Goal: Transaction & Acquisition: Obtain resource

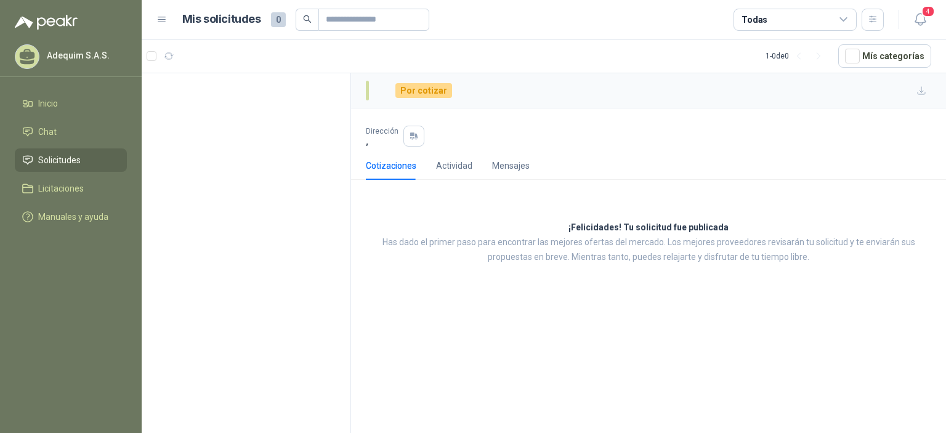
click at [76, 51] on p "Adequim S.A.S." at bounding box center [85, 55] width 77 height 9
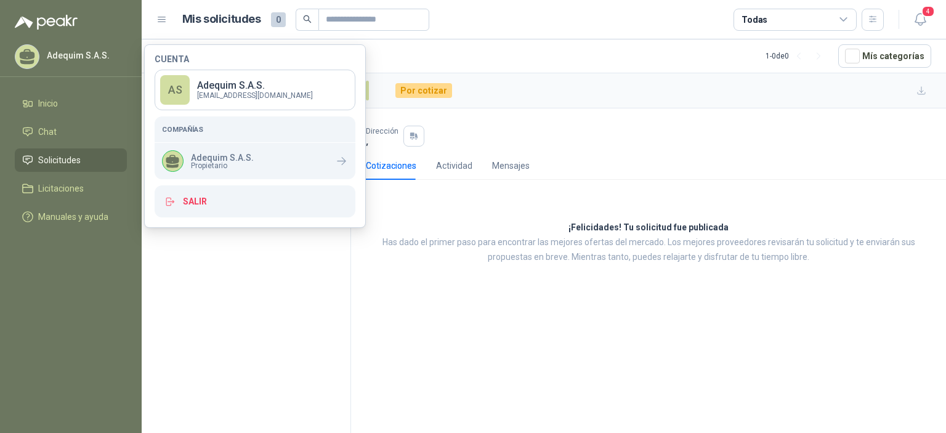
click at [74, 162] on span "Solicitudes" at bounding box center [59, 160] width 43 height 14
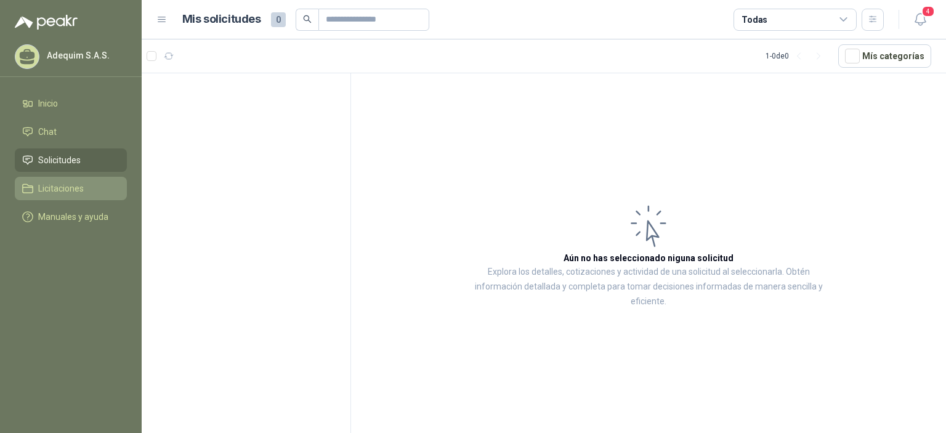
click at [55, 185] on span "Licitaciones" at bounding box center [61, 189] width 46 height 14
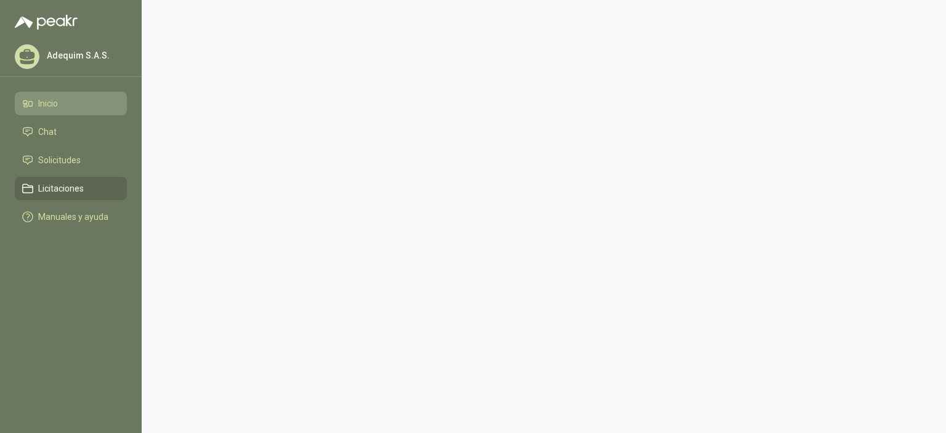
click at [47, 104] on span "Inicio" at bounding box center [48, 104] width 20 height 14
click at [57, 62] on div "Adequim S.A.S." at bounding box center [71, 56] width 112 height 25
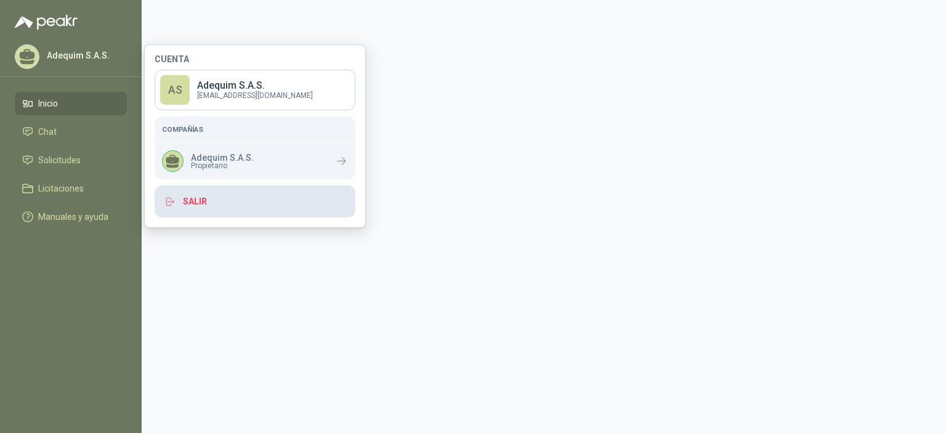
click at [202, 195] on button "Salir" at bounding box center [255, 201] width 201 height 32
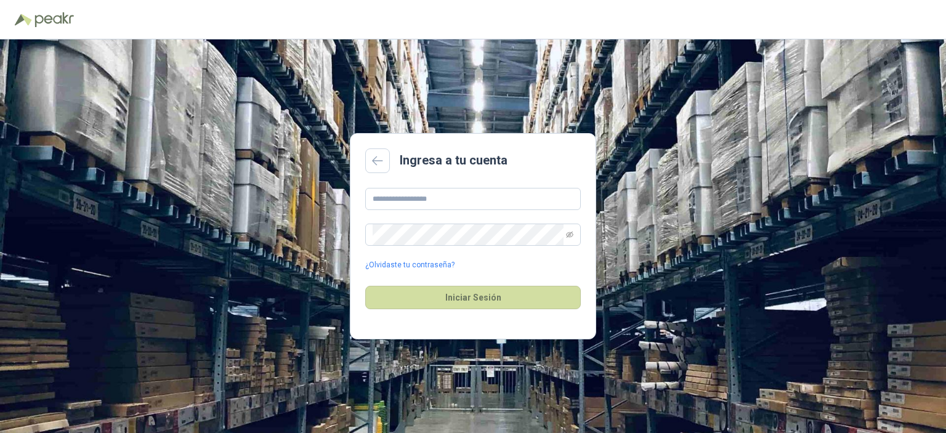
type input "**********"
click at [466, 297] on button "Iniciar Sesión" at bounding box center [473, 297] width 216 height 23
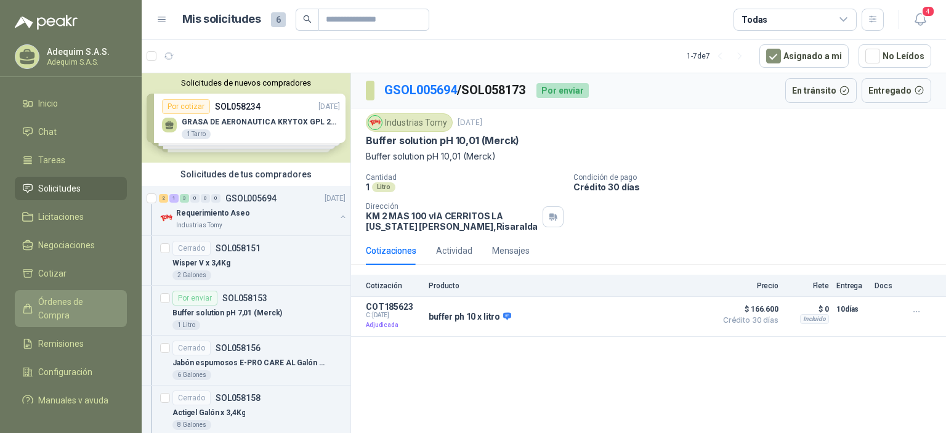
click at [64, 293] on link "Órdenes de Compra" at bounding box center [71, 308] width 112 height 37
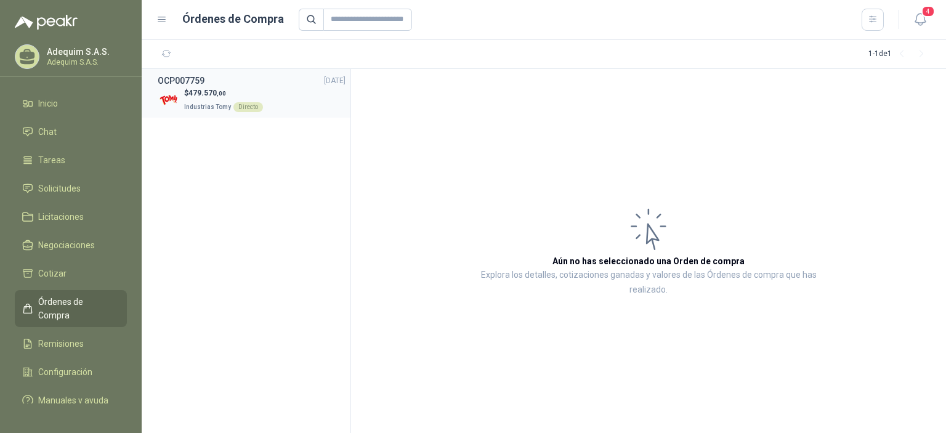
click at [217, 89] on span "479.570 ,00" at bounding box center [208, 93] width 38 height 9
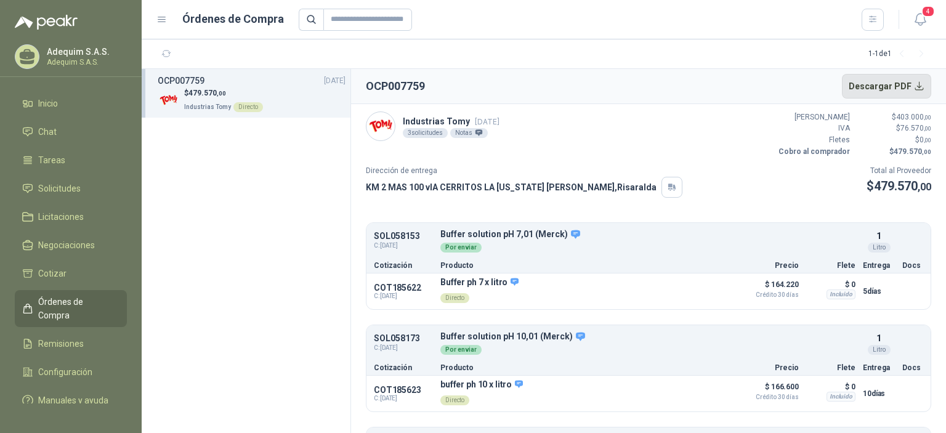
click at [914, 83] on button "Descargar PDF" at bounding box center [887, 86] width 90 height 25
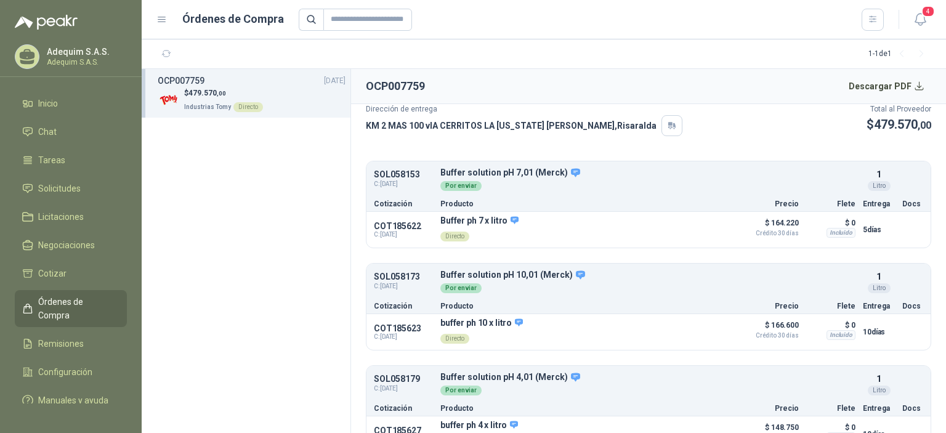
scroll to position [86, 0]
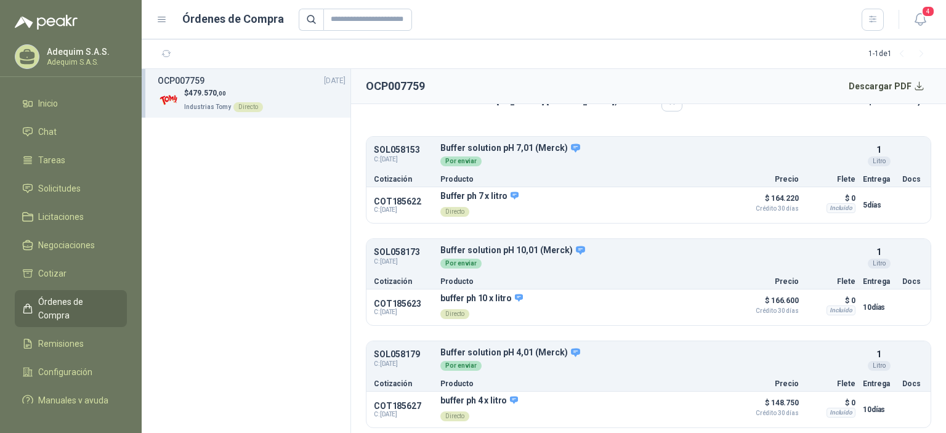
click at [288, 245] on section "OCP007759 [DATE] $ 479.570 ,00 Industrias Tomy Directo" at bounding box center [246, 251] width 209 height 364
click at [57, 277] on span "Cotizar" at bounding box center [52, 274] width 28 height 14
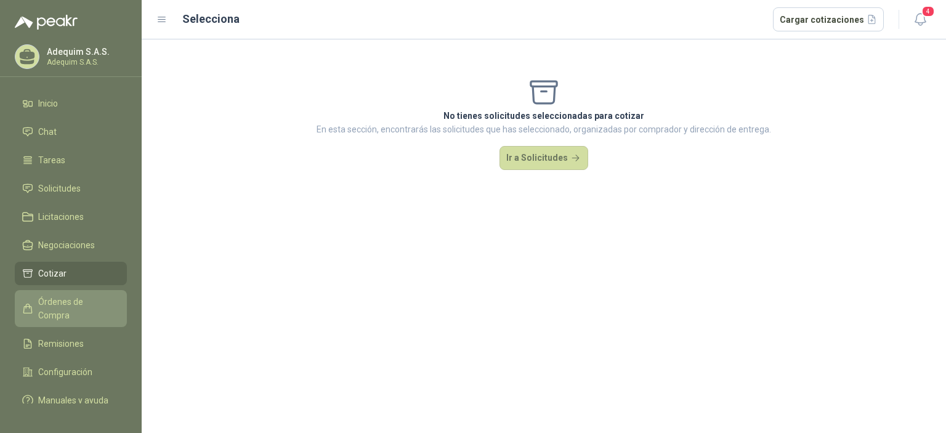
click at [61, 298] on span "Órdenes de Compra" at bounding box center [76, 308] width 77 height 27
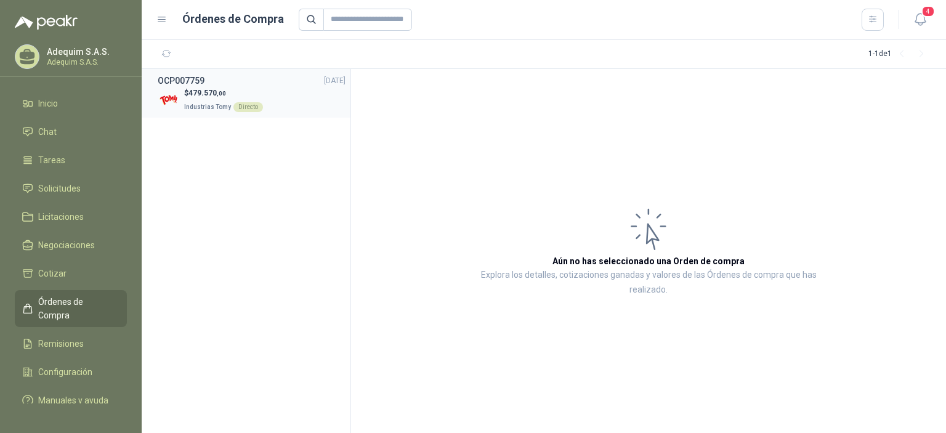
click at [200, 89] on span "479.570 ,00" at bounding box center [208, 93] width 38 height 9
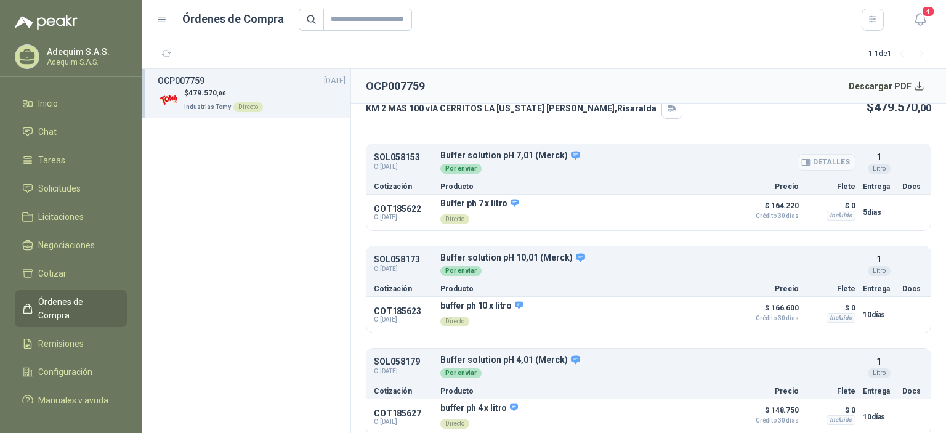
scroll to position [86, 0]
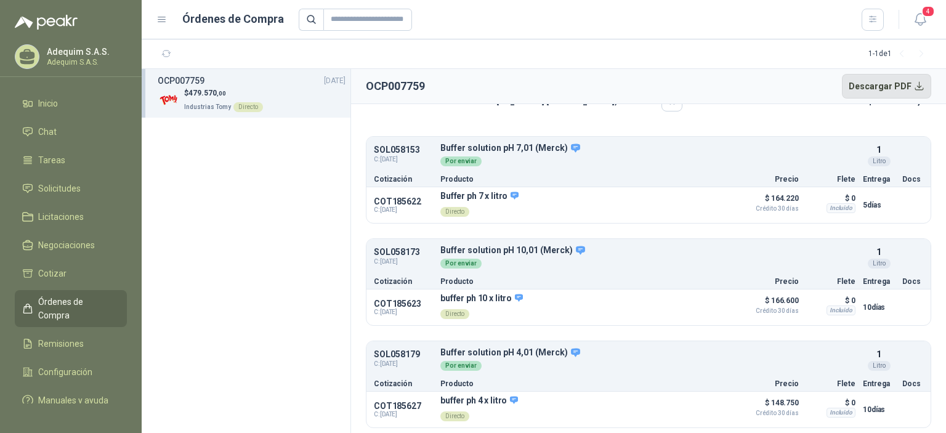
click at [915, 91] on button "Descargar PDF" at bounding box center [887, 86] width 90 height 25
click at [60, 264] on link "Cotizar" at bounding box center [71, 273] width 112 height 23
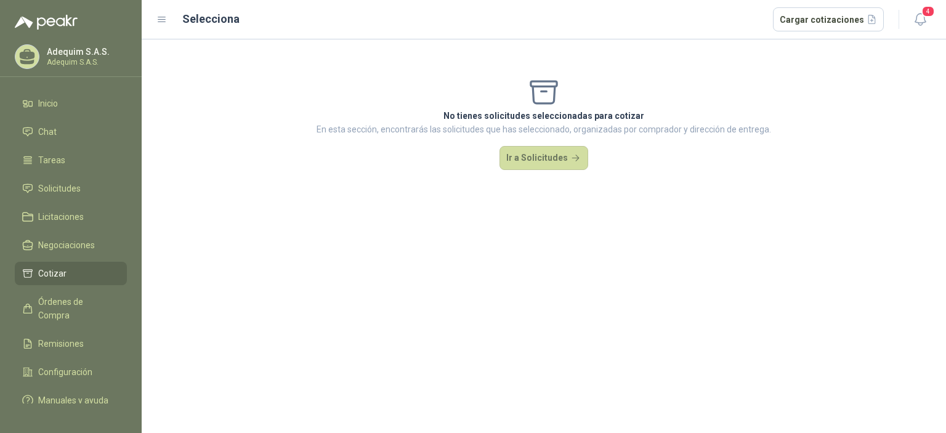
click at [51, 272] on span "Cotizar" at bounding box center [52, 274] width 28 height 14
click at [45, 187] on span "Solicitudes" at bounding box center [59, 189] width 43 height 14
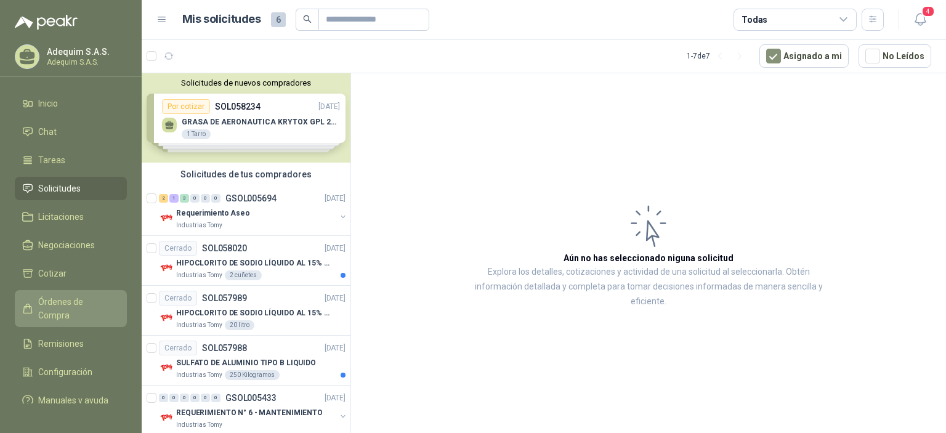
click at [44, 299] on span "Órdenes de Compra" at bounding box center [76, 308] width 77 height 27
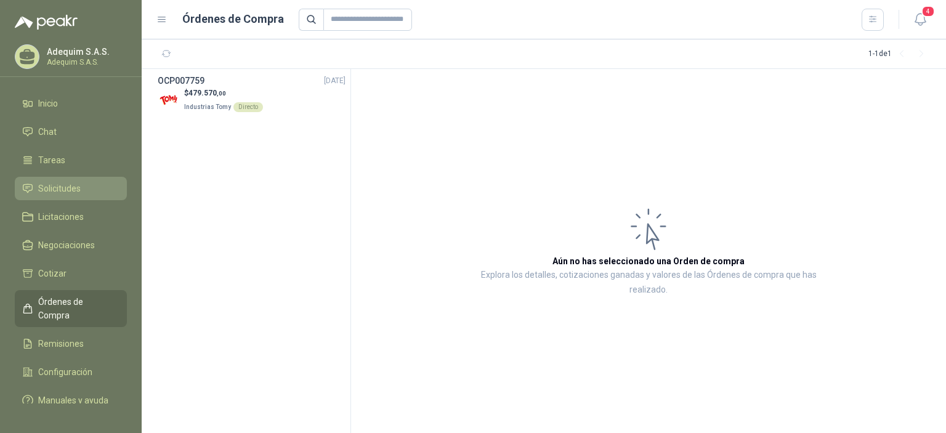
click at [58, 191] on span "Solicitudes" at bounding box center [59, 189] width 43 height 14
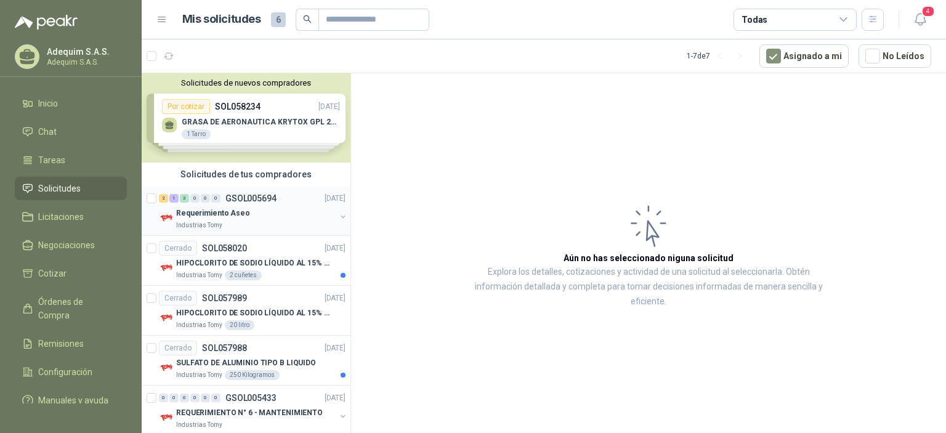
click at [257, 211] on div "Requerimiento Aseo" at bounding box center [256, 213] width 160 height 15
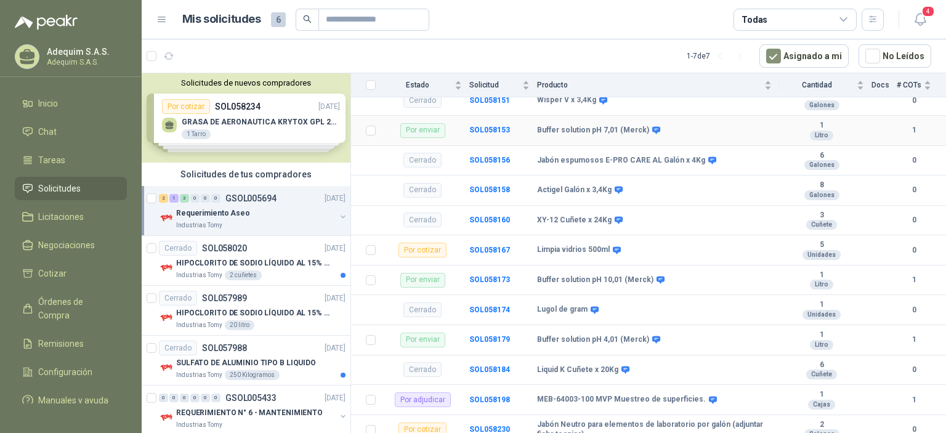
scroll to position [158, 0]
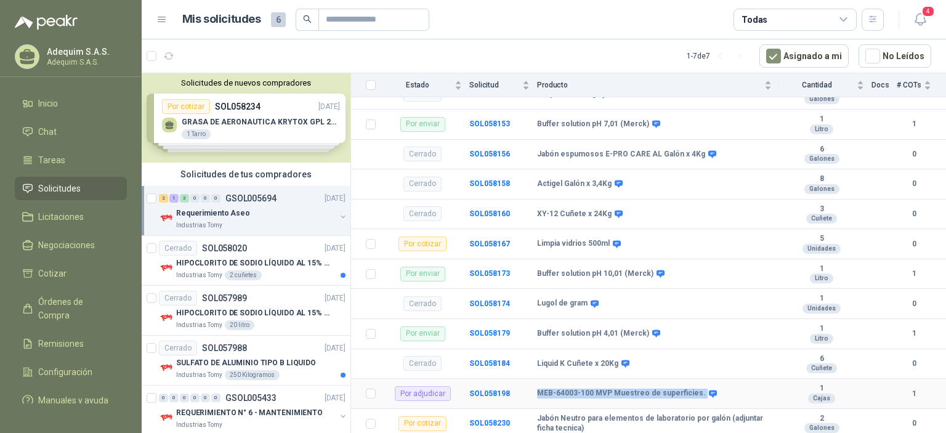
drag, startPoint x: 537, startPoint y: 391, endPoint x: 696, endPoint y: 389, distance: 158.3
click at [696, 389] on div "MEB-64003-100 MVP Muestreo de superficies." at bounding box center [626, 394] width 178 height 10
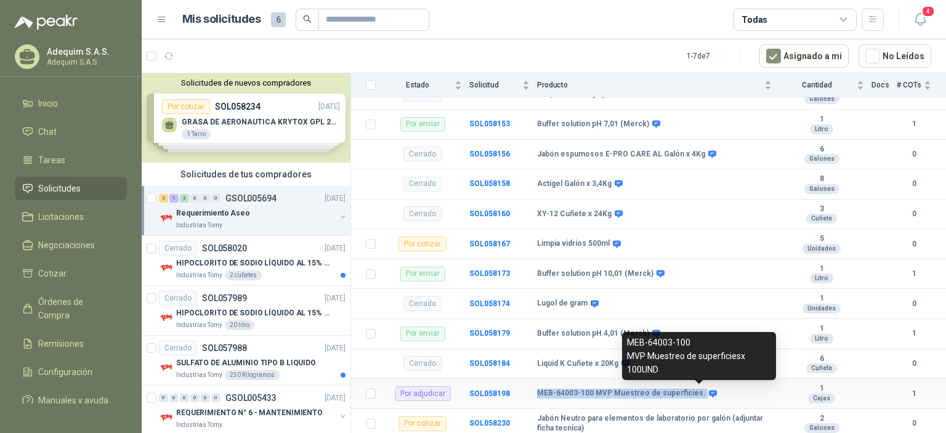
copy div "MEB-64003-100 MVP Muestreo de superficies."
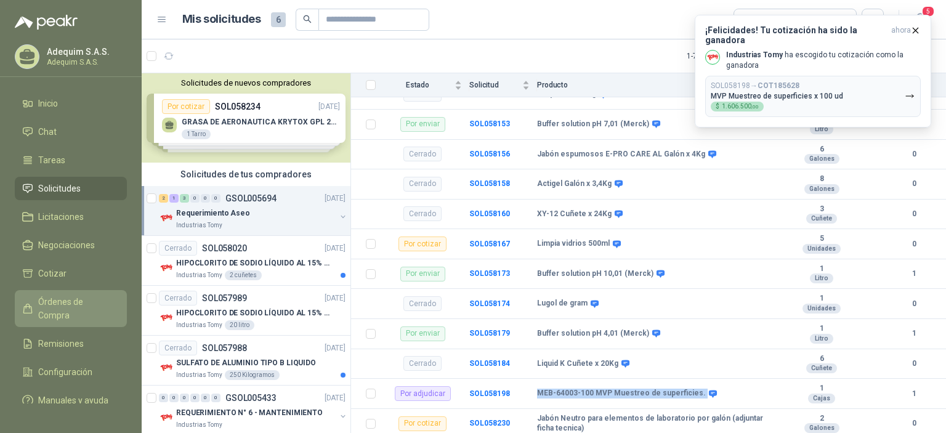
click at [62, 302] on span "Órdenes de Compra" at bounding box center [76, 308] width 77 height 27
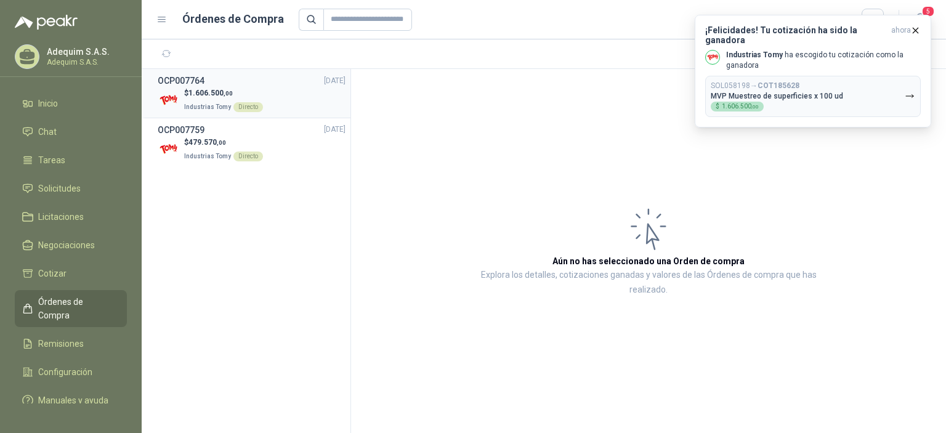
click at [281, 81] on div "OCP007764 [DATE]" at bounding box center [252, 81] width 188 height 14
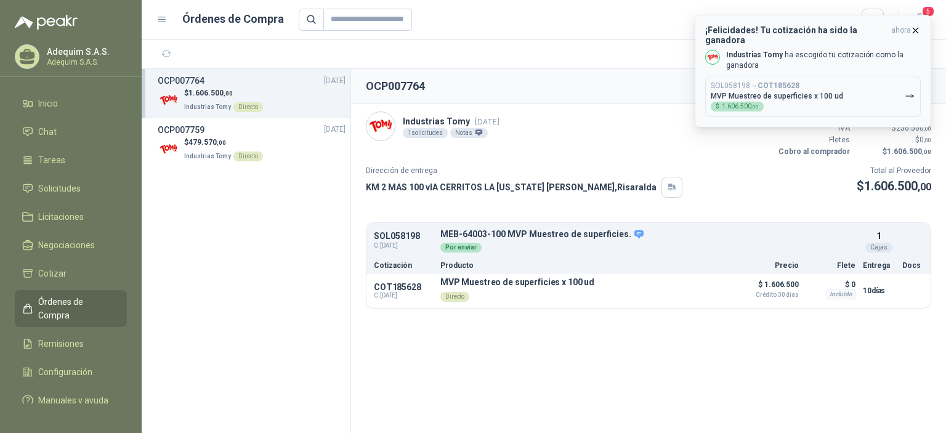
click at [913, 31] on icon "button" at bounding box center [916, 30] width 10 height 10
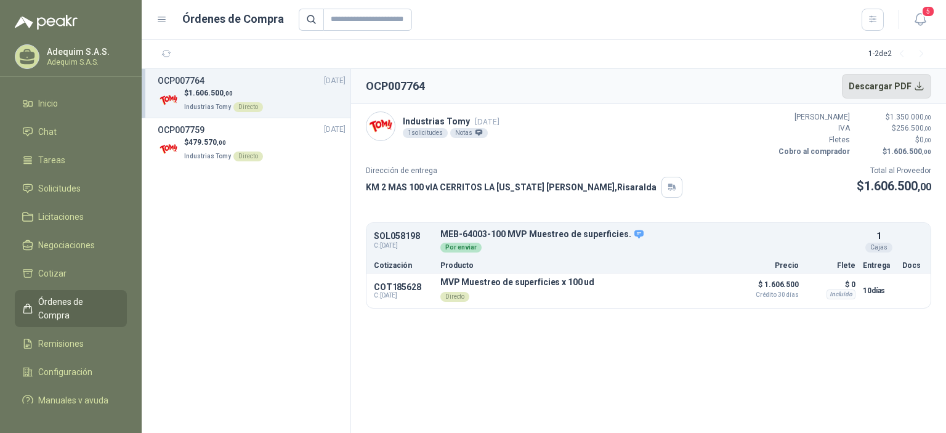
click at [915, 88] on button "Descargar PDF" at bounding box center [887, 86] width 90 height 25
click at [246, 142] on p "$ 479.570 ,00" at bounding box center [223, 143] width 79 height 12
